Goal: Transaction & Acquisition: Purchase product/service

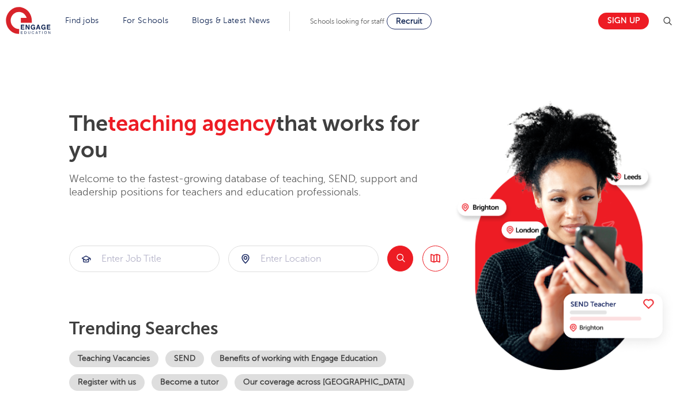
click at [0, 0] on link "Team testimonials" at bounding box center [0, 0] width 0 height 0
click at [85, 16] on link "Find jobs" at bounding box center [82, 20] width 34 height 9
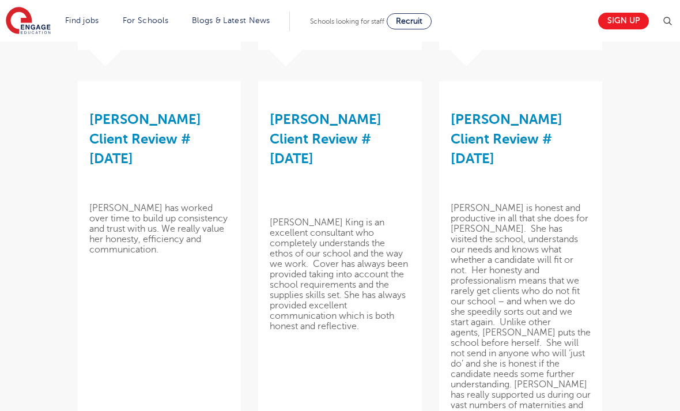
scroll to position [1068, 0]
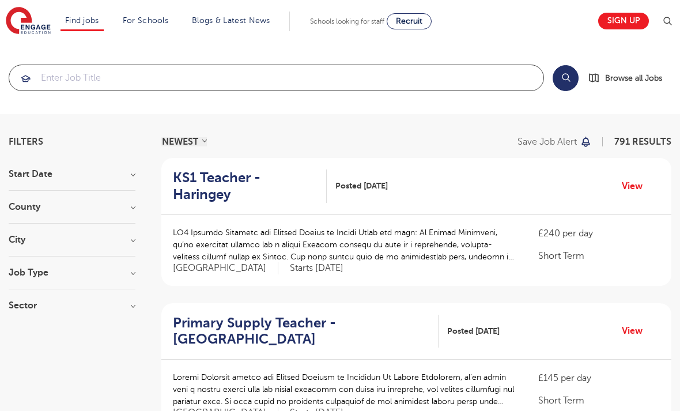
click at [256, 79] on input "search" at bounding box center [276, 77] width 534 height 25
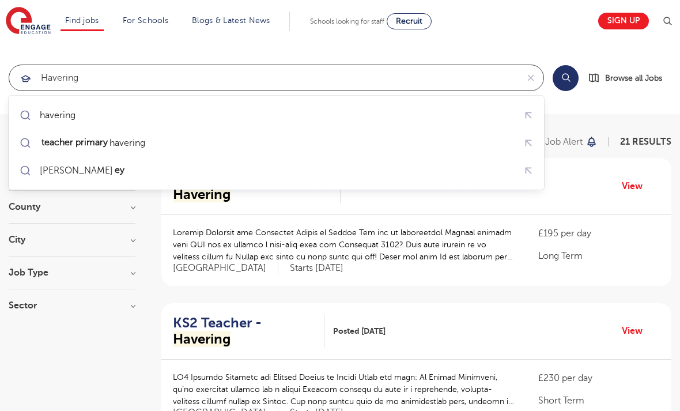
click at [85, 113] on div "havering" at bounding box center [276, 115] width 519 height 20
type input "havering"
click at [631, 192] on link "View" at bounding box center [636, 186] width 29 height 15
click at [634, 323] on link "View" at bounding box center [636, 330] width 29 height 15
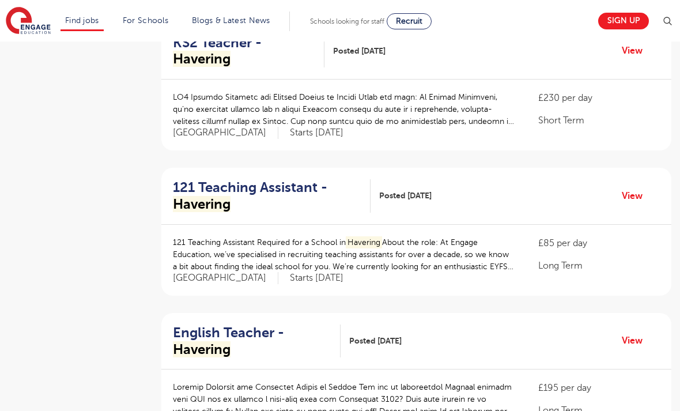
scroll to position [282, 0]
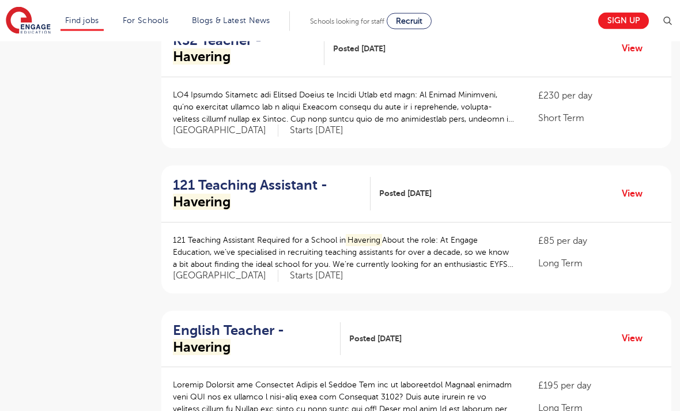
click at [624, 331] on link "View" at bounding box center [636, 338] width 29 height 15
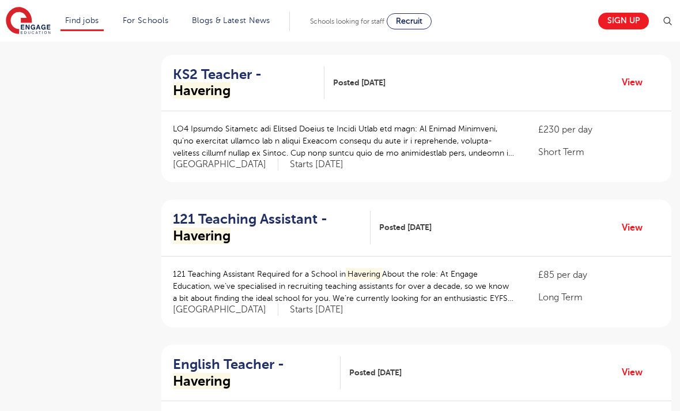
scroll to position [972, 0]
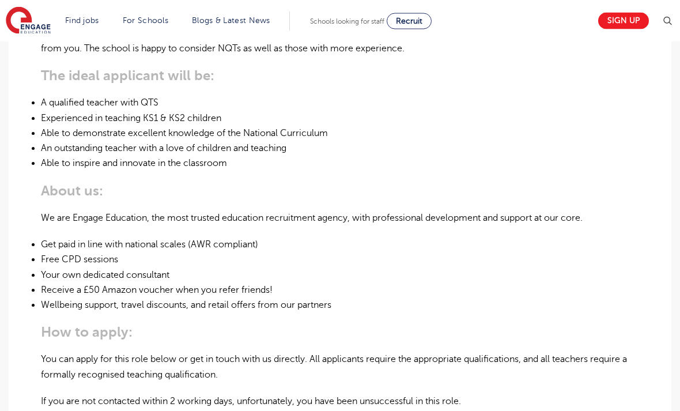
scroll to position [467, 0]
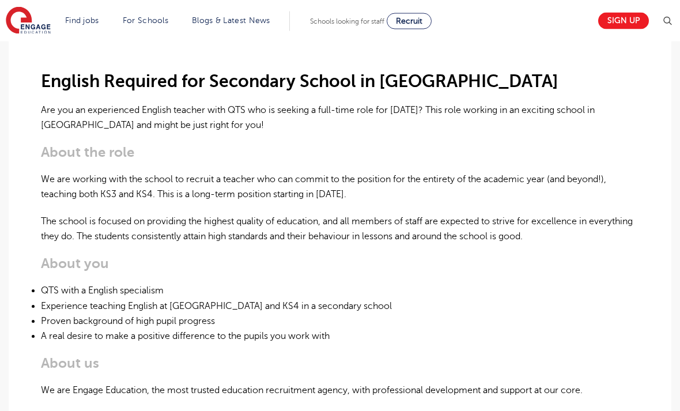
scroll to position [251, 0]
